Goal: Obtain resource: Download file/media

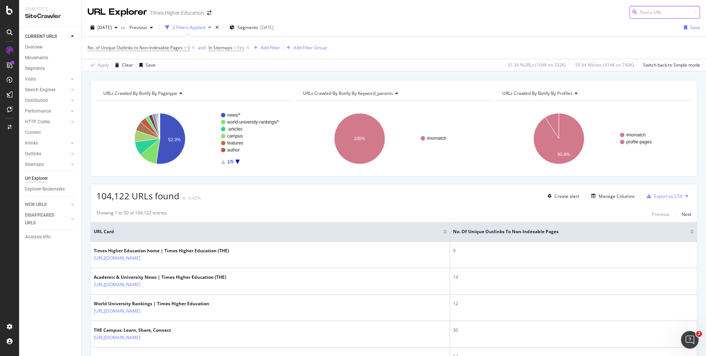
scroll to position [4, 0]
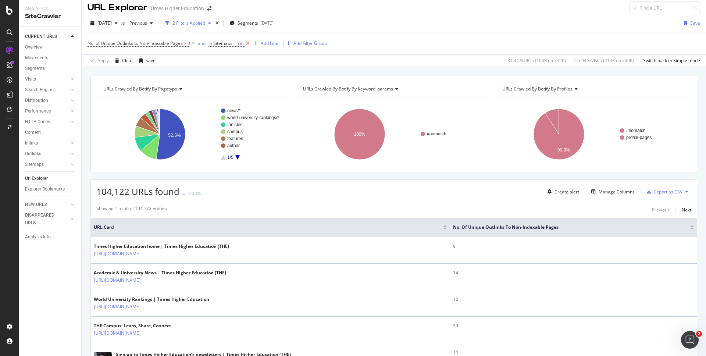
click at [247, 44] on icon at bounding box center [248, 43] width 6 height 7
click at [195, 44] on icon at bounding box center [193, 43] width 6 height 7
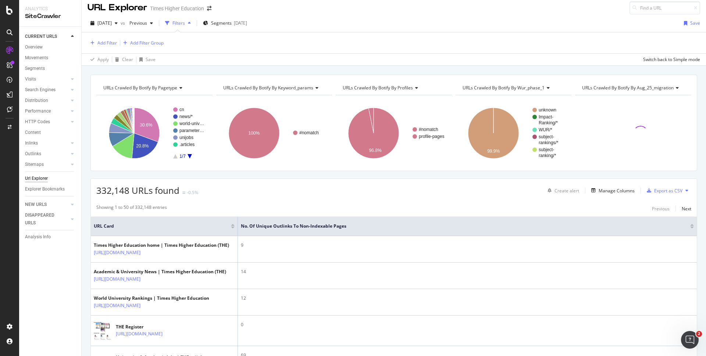
click at [249, 43] on div "Add Filter Add Filter Group" at bounding box center [394, 42] width 613 height 21
click at [110, 43] on div "Add Filter" at bounding box center [106, 43] width 19 height 6
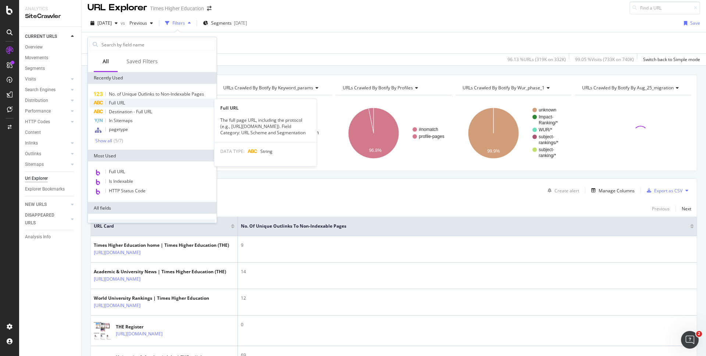
click at [114, 103] on span "Full URL" at bounding box center [117, 103] width 16 height 6
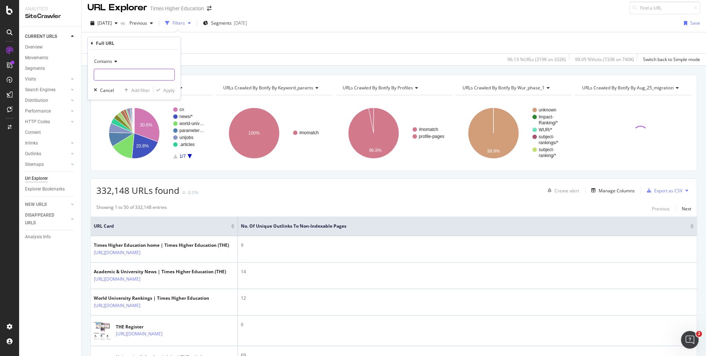
click at [97, 75] on input "text" at bounding box center [134, 75] width 80 height 12
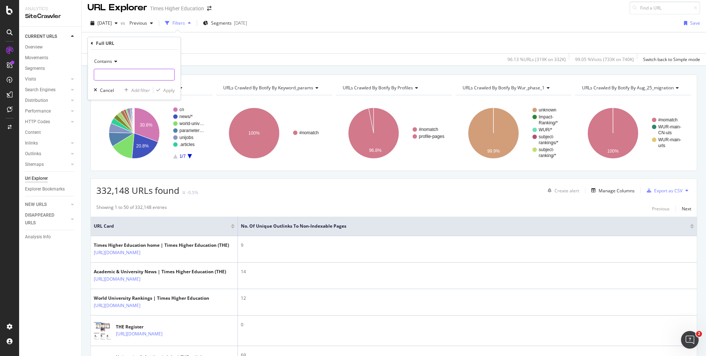
paste input "courses/"
drag, startPoint x: 118, startPoint y: 75, endPoint x: 75, endPoint y: 75, distance: 43.0
click at [75, 75] on body "Analytics SiteCrawler CURRENT URLS Overview Movements Segments Visits Analysis …" at bounding box center [353, 178] width 706 height 356
type input "c"
click at [100, 77] on input "text" at bounding box center [134, 75] width 80 height 12
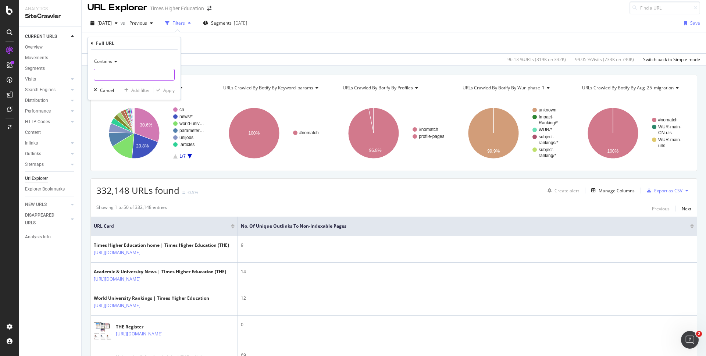
paste input "[URL][DOMAIN_NAME]"
type input "[URL][DOMAIN_NAME]"
click at [170, 90] on div "Apply" at bounding box center [168, 90] width 11 height 6
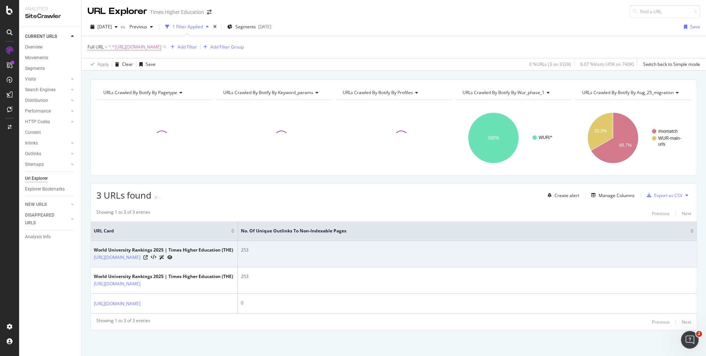
scroll to position [51, 0]
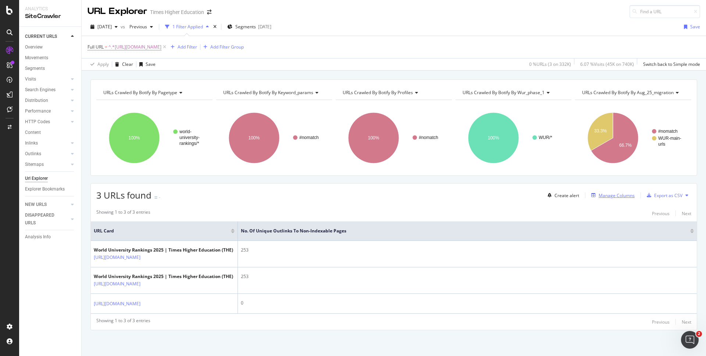
click at [554, 192] on div "Manage Columns" at bounding box center [617, 195] width 36 height 6
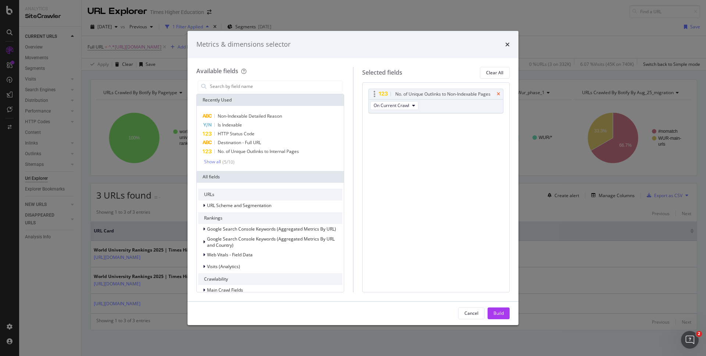
click at [497, 93] on icon "times" at bounding box center [498, 94] width 3 height 4
click at [223, 88] on input "modal" at bounding box center [275, 86] width 133 height 11
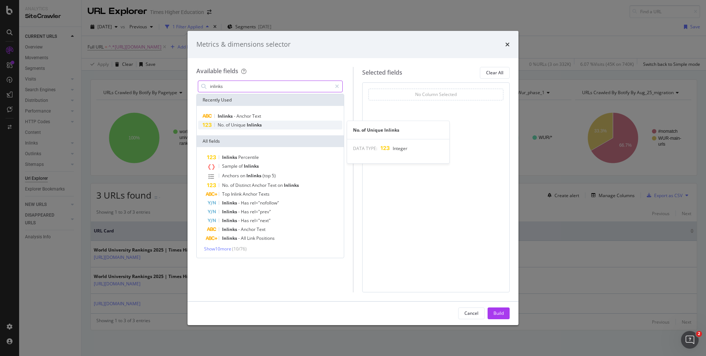
type input "inlinks"
click at [227, 124] on span "of" at bounding box center [228, 125] width 5 height 6
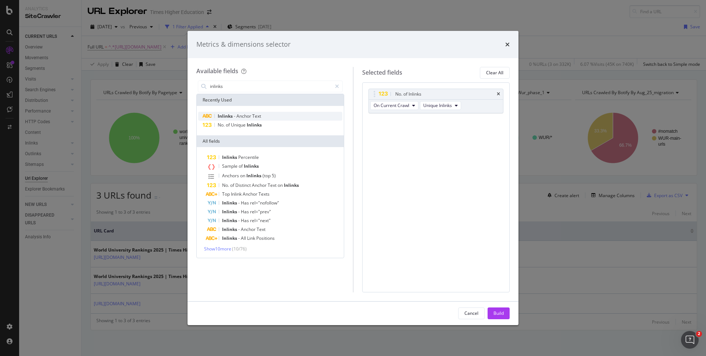
click at [228, 117] on span "Inlinks" at bounding box center [226, 116] width 16 height 6
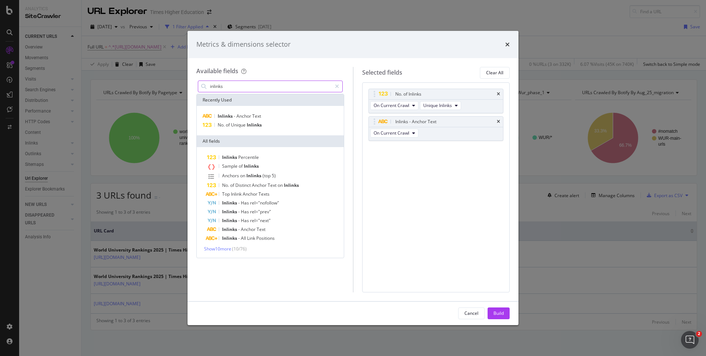
click at [225, 89] on input "inlinks" at bounding box center [270, 86] width 122 height 11
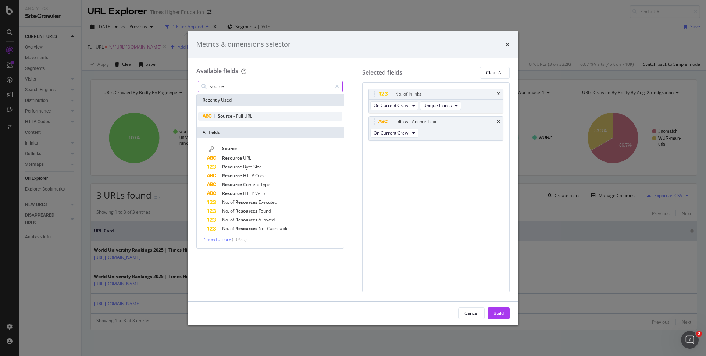
type input "source"
click at [229, 117] on span "Source" at bounding box center [226, 116] width 16 height 6
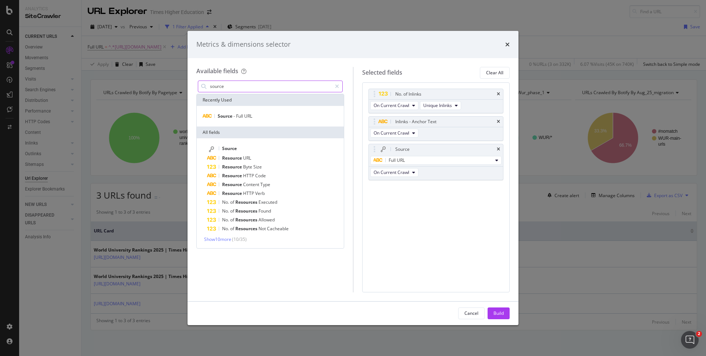
click at [230, 87] on input "source" at bounding box center [270, 86] width 122 height 11
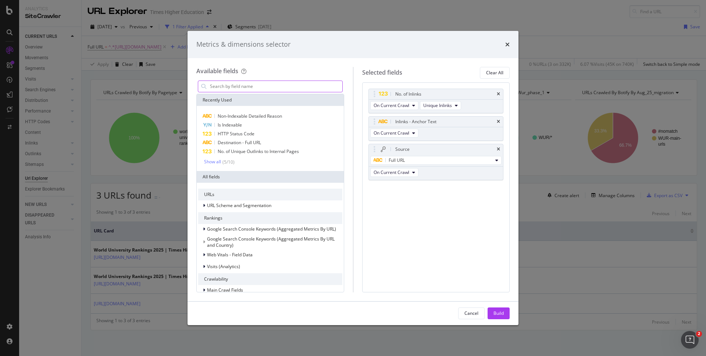
type input "n"
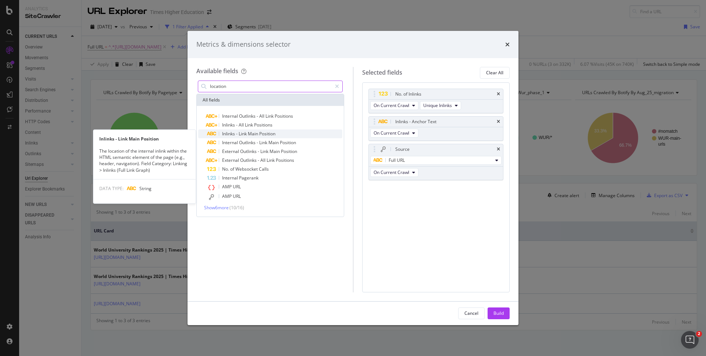
type input "location"
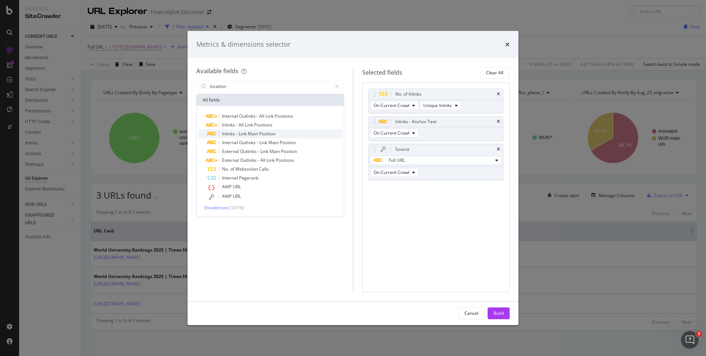
click at [233, 134] on span "Inlinks" at bounding box center [229, 134] width 14 height 6
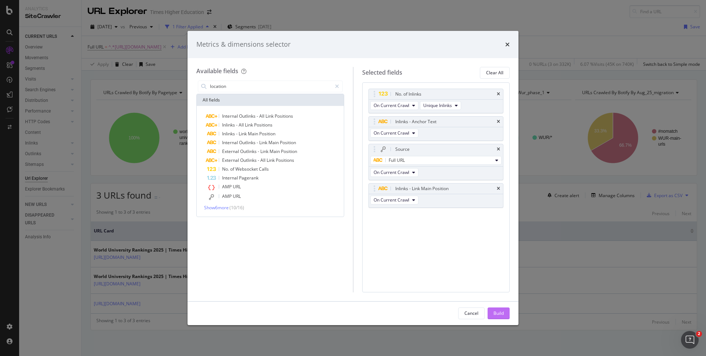
click at [493, 269] on div "Build" at bounding box center [498, 313] width 10 height 6
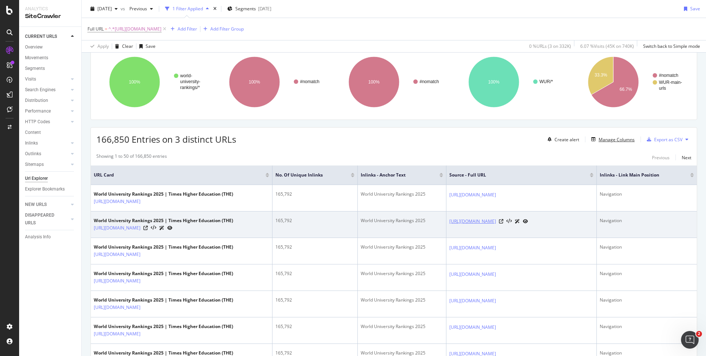
scroll to position [57, 0]
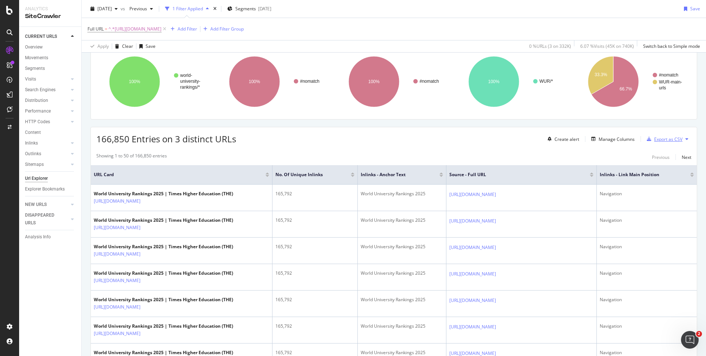
click at [554, 141] on div "Export as CSV" at bounding box center [668, 139] width 28 height 6
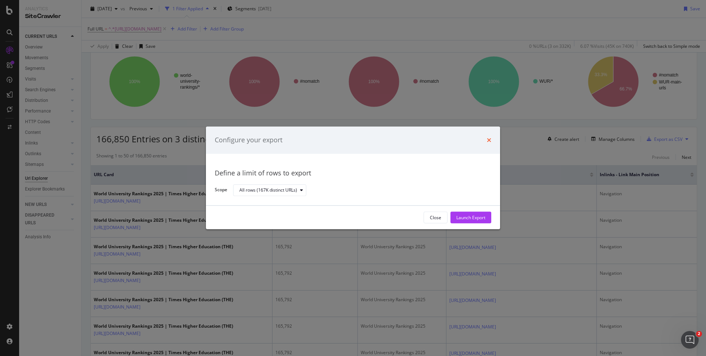
click at [489, 138] on icon "times" at bounding box center [489, 140] width 4 height 6
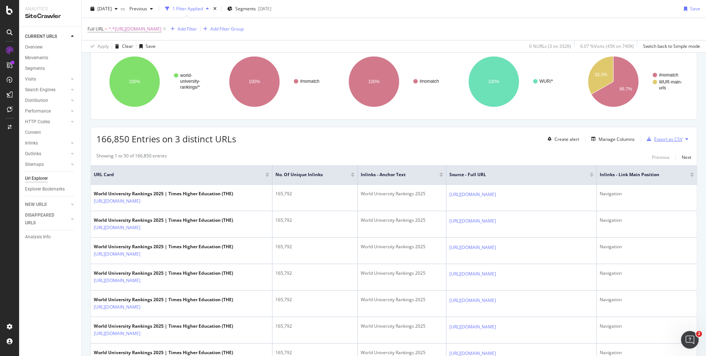
scroll to position [0, 0]
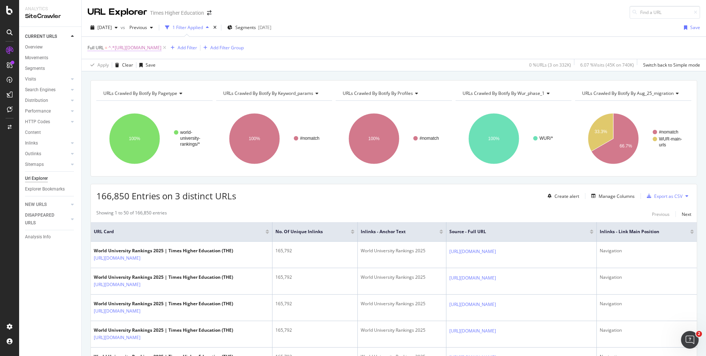
click at [161, 47] on span "^.*[URL][DOMAIN_NAME]" at bounding box center [134, 48] width 53 height 10
click at [117, 64] on icon at bounding box center [114, 65] width 5 height 4
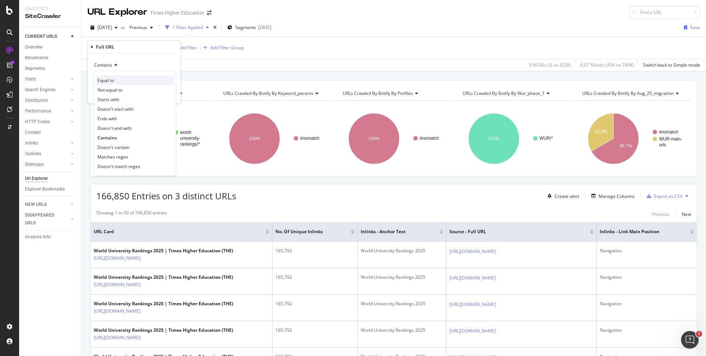
click at [113, 79] on span "Equal to" at bounding box center [105, 80] width 17 height 6
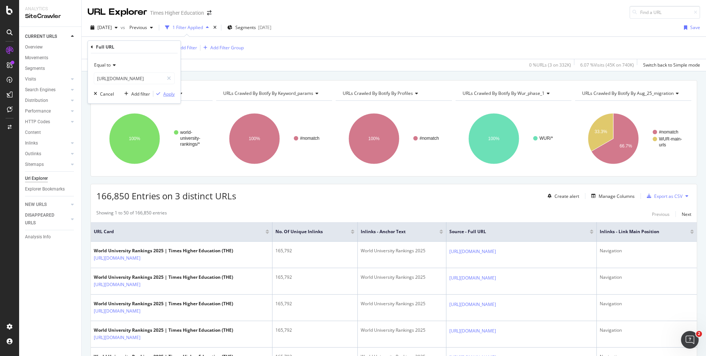
click at [171, 96] on div "Apply" at bounding box center [168, 94] width 11 height 6
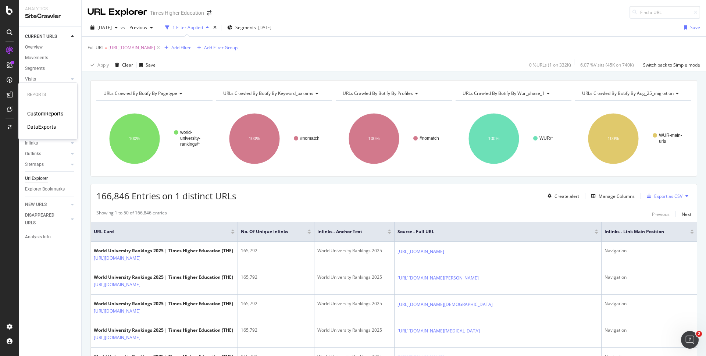
click at [40, 126] on div "DataExports" at bounding box center [41, 126] width 29 height 7
click at [554, 197] on div "button" at bounding box center [649, 196] width 10 height 4
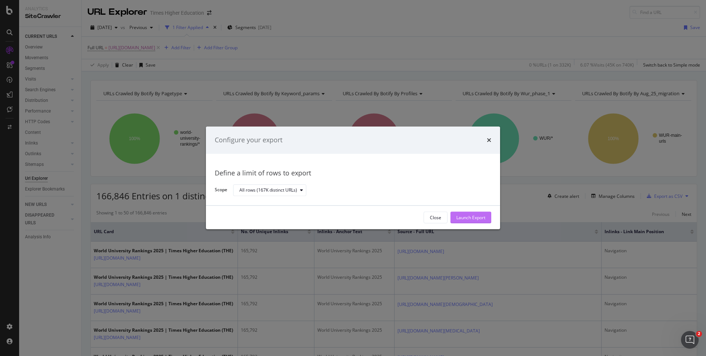
click at [464, 218] on div "Launch Export" at bounding box center [470, 217] width 29 height 6
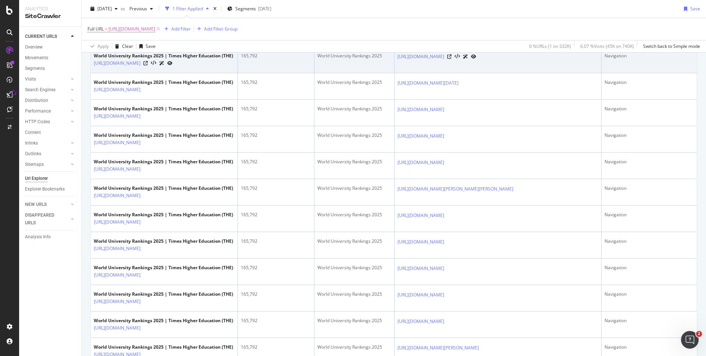
scroll to position [370, 0]
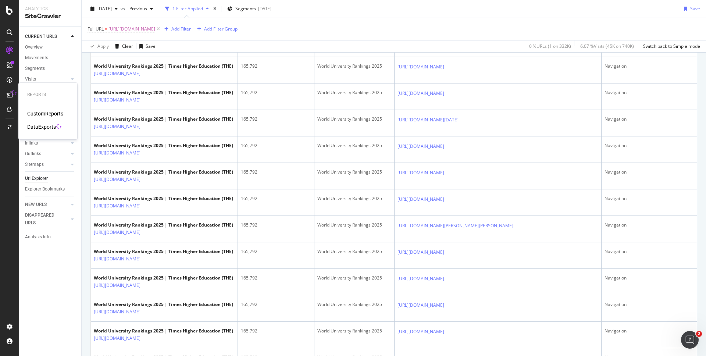
click at [45, 128] on div "DataExports" at bounding box center [41, 126] width 29 height 7
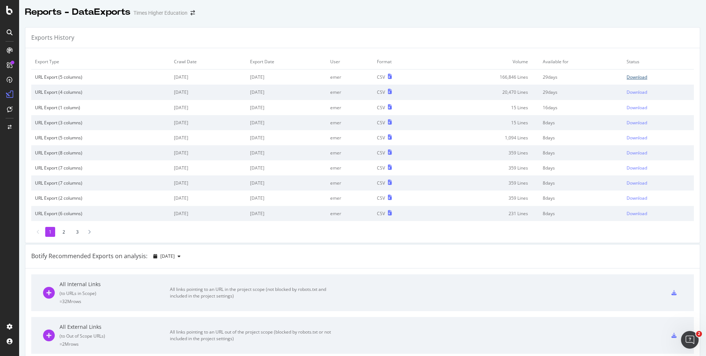
click at [554, 76] on div "Download" at bounding box center [637, 77] width 21 height 6
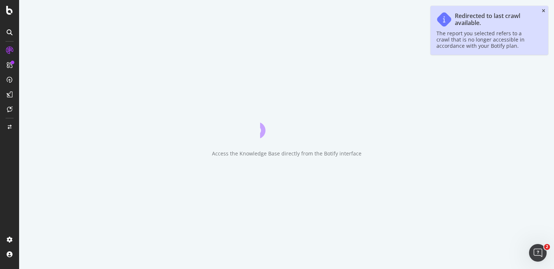
click at [544, 11] on icon "close toast" at bounding box center [543, 11] width 3 height 4
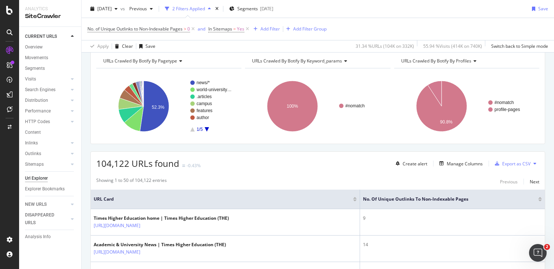
scroll to position [37, 0]
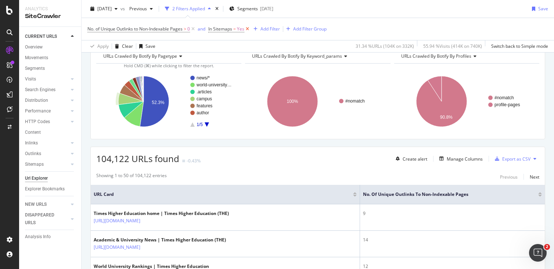
click at [249, 28] on icon at bounding box center [248, 28] width 6 height 7
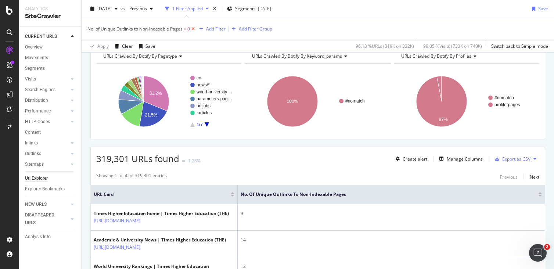
click at [195, 30] on icon at bounding box center [193, 28] width 6 height 7
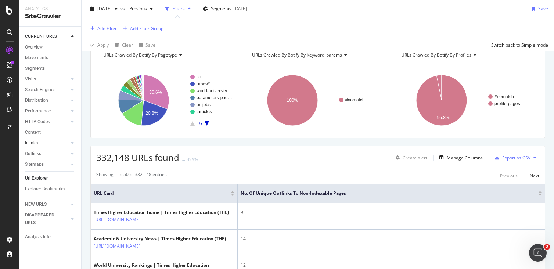
scroll to position [36, 0]
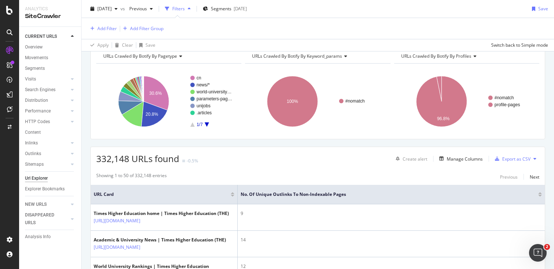
click at [36, 178] on div "Url Explorer" at bounding box center [36, 179] width 23 height 8
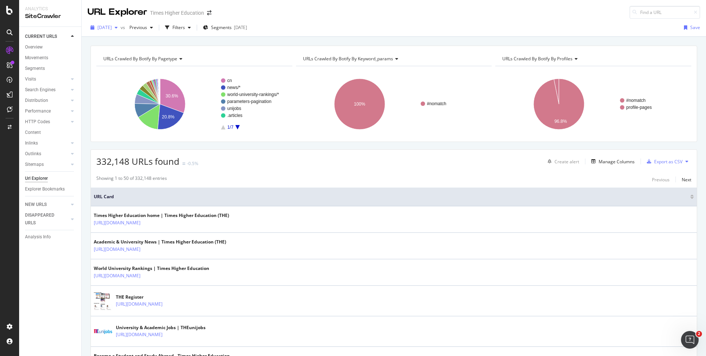
click at [112, 28] on span "[DATE]" at bounding box center [104, 27] width 14 height 6
click at [150, 20] on div "2025 Aug. 26th vs Previous Filters Segments 2025-08-05 Save" at bounding box center [394, 28] width 624 height 18
click at [185, 26] on div "Filters" at bounding box center [178, 27] width 13 height 6
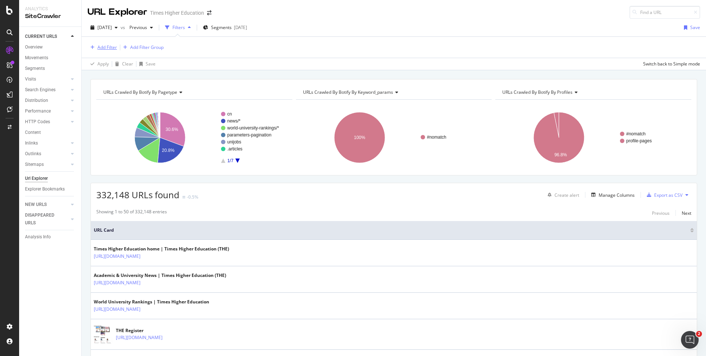
click at [106, 48] on div "Add Filter" at bounding box center [106, 47] width 19 height 6
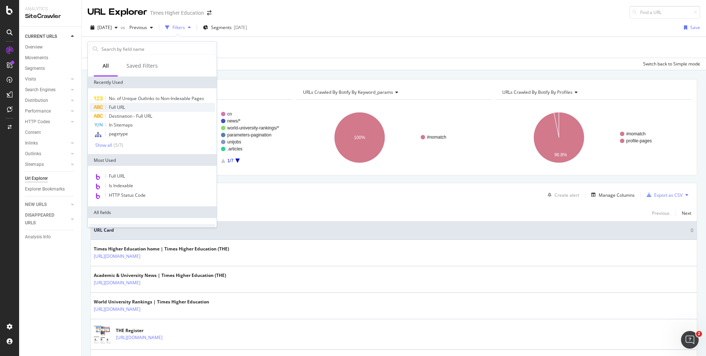
click at [117, 107] on span "Full URL" at bounding box center [117, 107] width 16 height 6
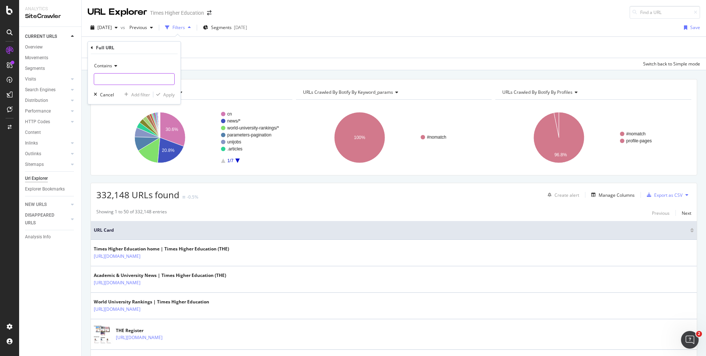
click at [113, 83] on input "text" at bounding box center [134, 79] width 80 height 12
paste input "courses/"
type input "courses/"
click at [172, 93] on div "Apply" at bounding box center [168, 95] width 11 height 6
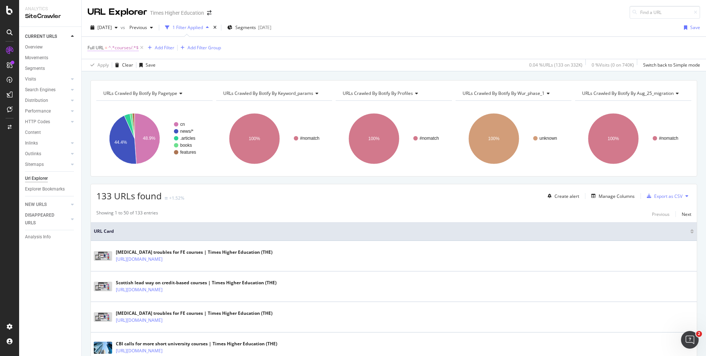
click at [120, 47] on span "^.*courses/.*$" at bounding box center [123, 48] width 30 height 10
click at [97, 81] on input "courses/" at bounding box center [128, 78] width 69 height 12
click at [96, 80] on input "courses/" at bounding box center [128, 78] width 69 height 12
type input "/courses/"
click at [173, 96] on div "Apply" at bounding box center [168, 94] width 11 height 6
